Goal: Task Accomplishment & Management: Manage account settings

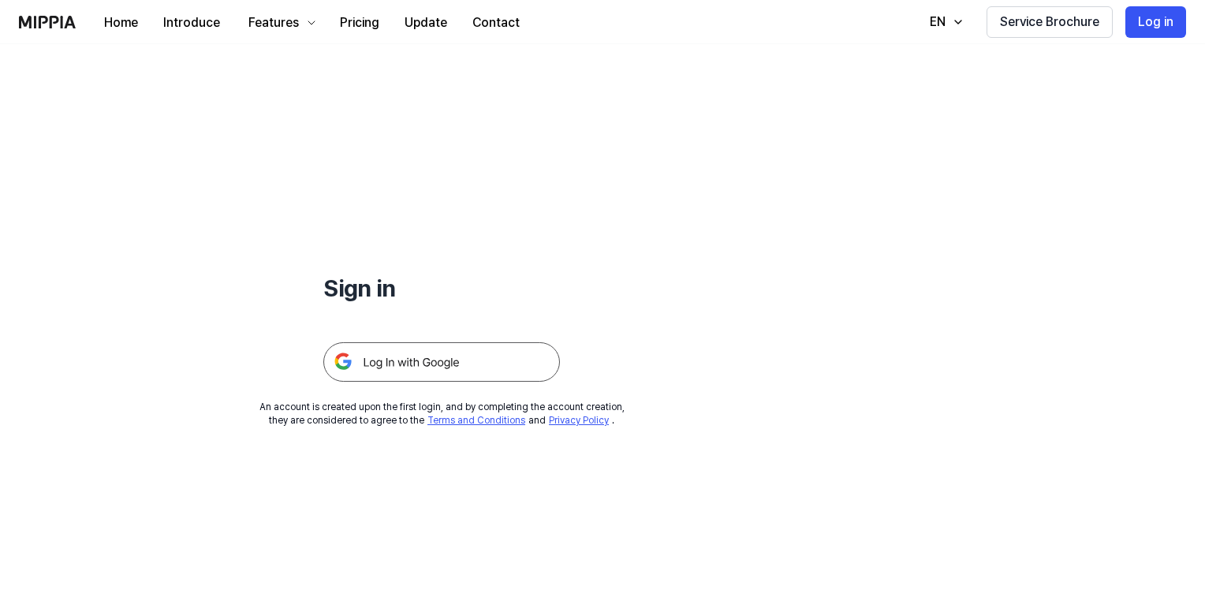
click at [205, 193] on div "Sign in An account is created upon the first login, and by completing the accou…" at bounding box center [441, 235] width 883 height 383
